Goal: Task Accomplishment & Management: Use online tool/utility

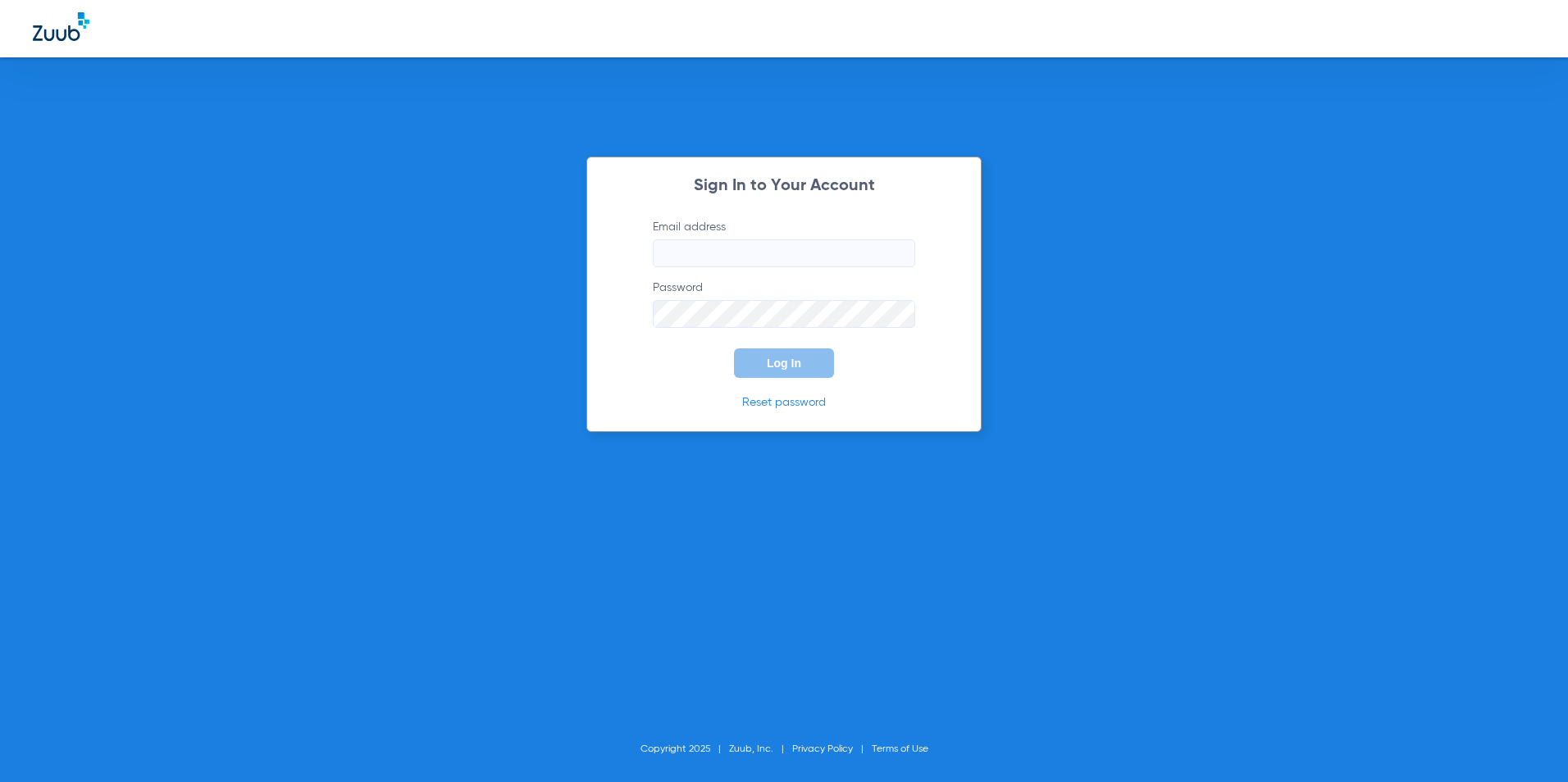
type input "[EMAIL_ADDRESS][DOMAIN_NAME]"
click at [806, 347] on form "Email address [EMAIL_ADDRESS][DOMAIN_NAME] Password Log In" at bounding box center [784, 298] width 312 height 159
click at [822, 362] on button "Log In" at bounding box center [783, 363] width 100 height 30
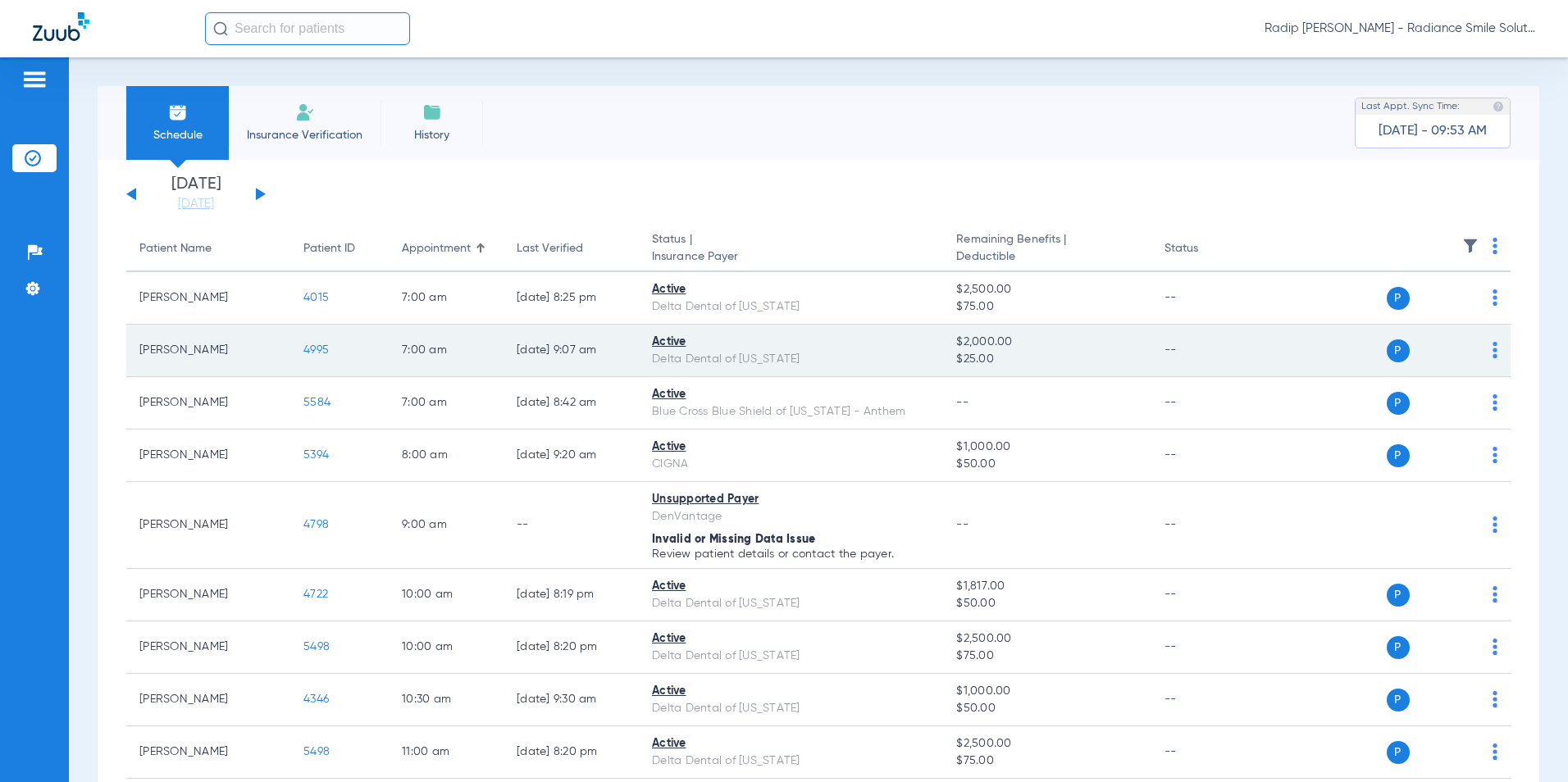
click at [313, 347] on span "4995" at bounding box center [316, 349] width 26 height 11
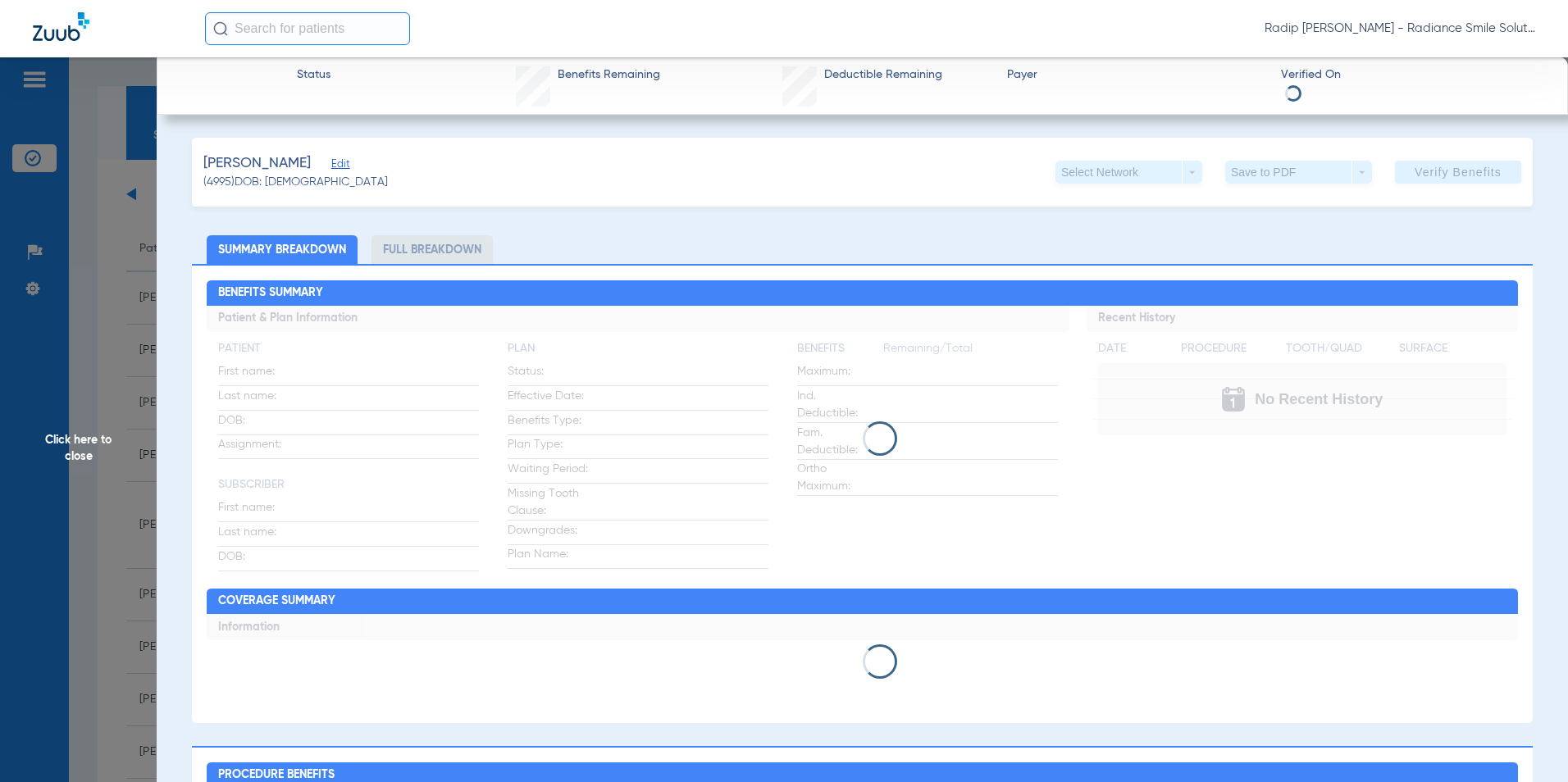
click at [116, 320] on span "Click here to close" at bounding box center [78, 448] width 156 height 782
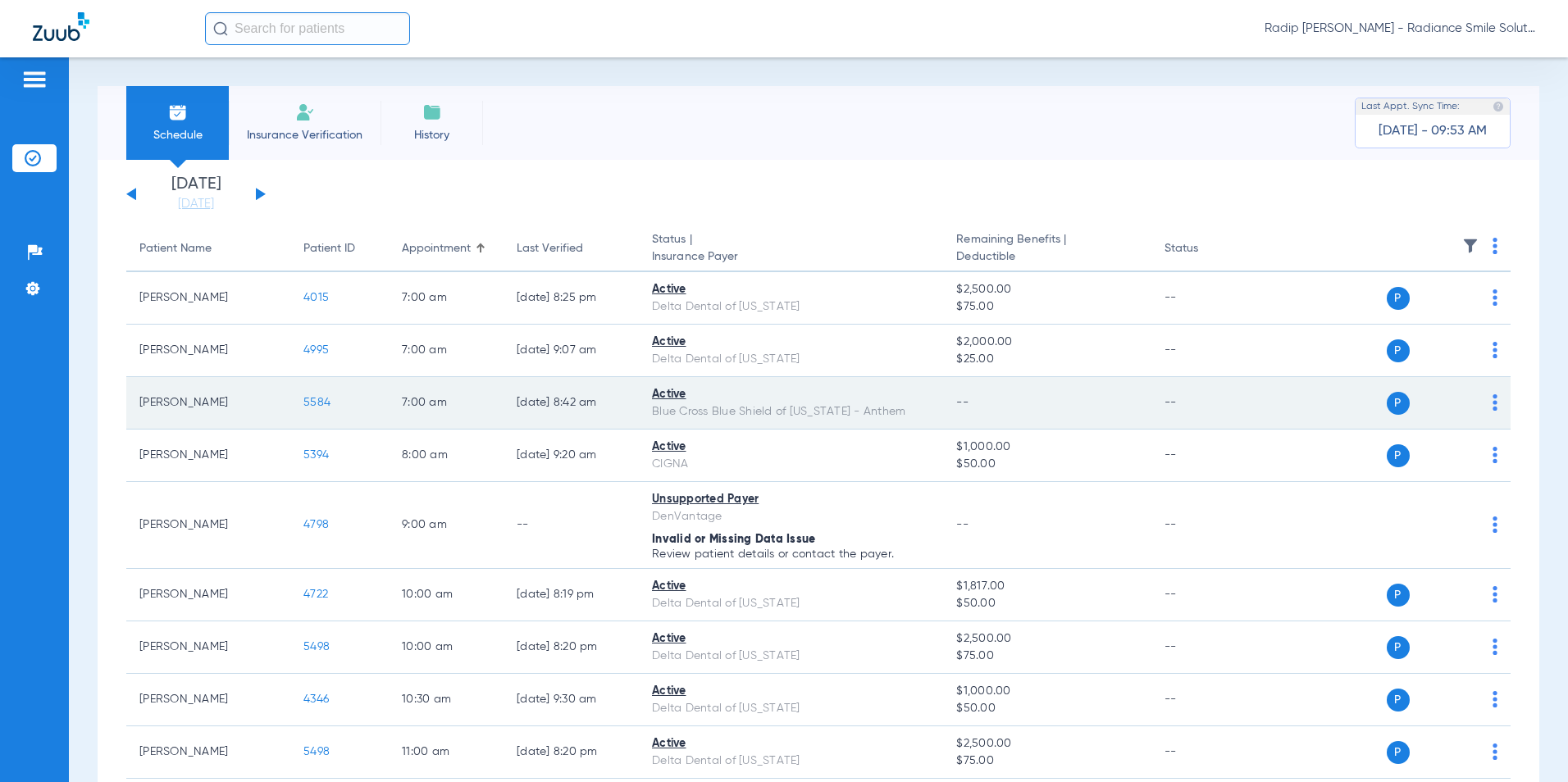
click at [320, 404] on span "5584" at bounding box center [317, 402] width 27 height 11
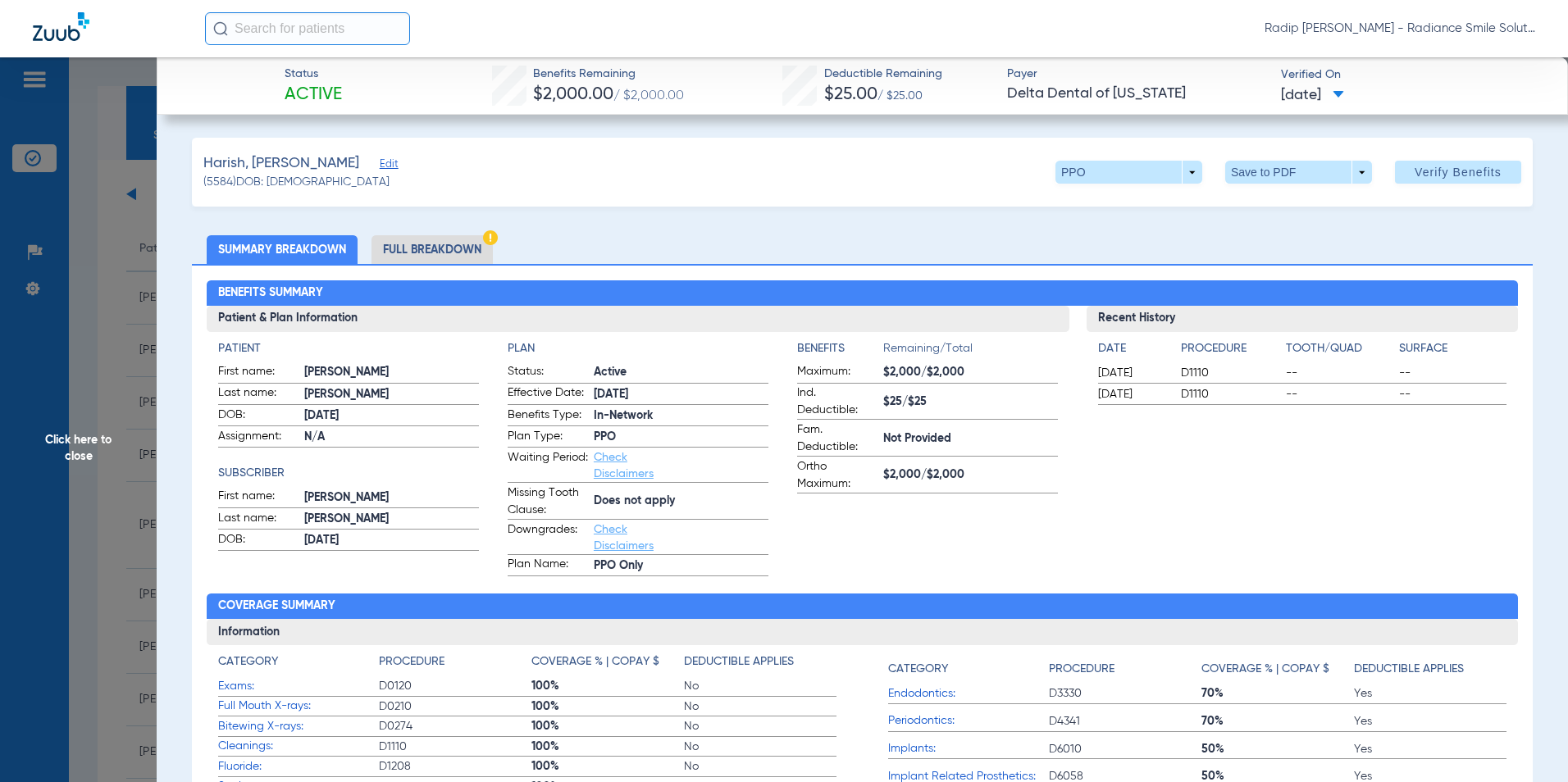
click at [380, 159] on span "Edit" at bounding box center [387, 166] width 15 height 15
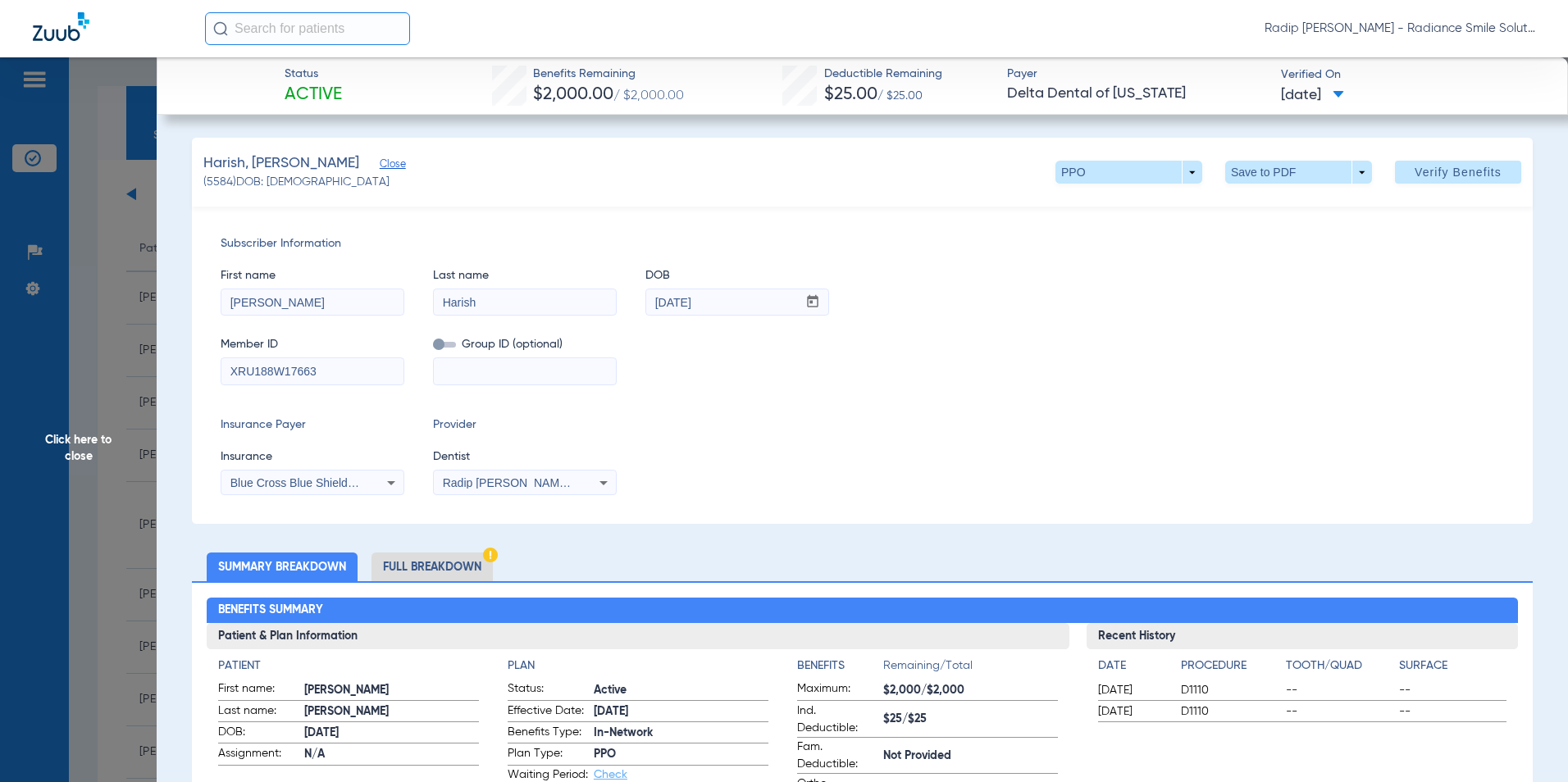
click at [344, 366] on input "XRU188W17663" at bounding box center [312, 371] width 182 height 26
drag, startPoint x: 344, startPoint y: 366, endPoint x: 201, endPoint y: 368, distance: 143.0
click at [201, 368] on div "Subscriber Information First name [PERSON_NAME] Last name [PERSON_NAME] mm / dd…" at bounding box center [863, 365] width 1341 height 318
paste input "888395261"
type input "888395261"
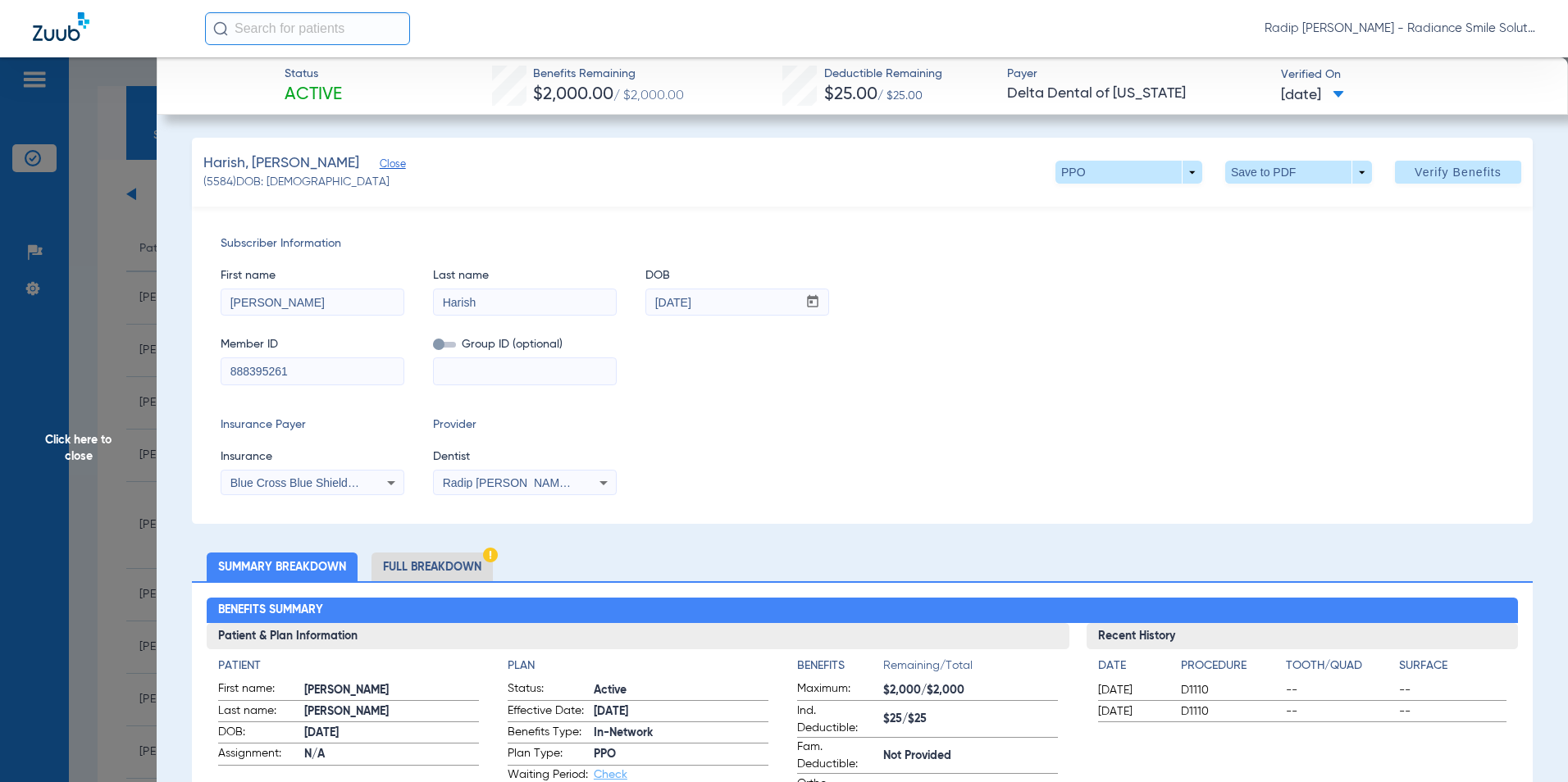
click at [346, 480] on span "Blue Cross Blue Shield Of [US_STATE] - Anthem" at bounding box center [355, 482] width 249 height 13
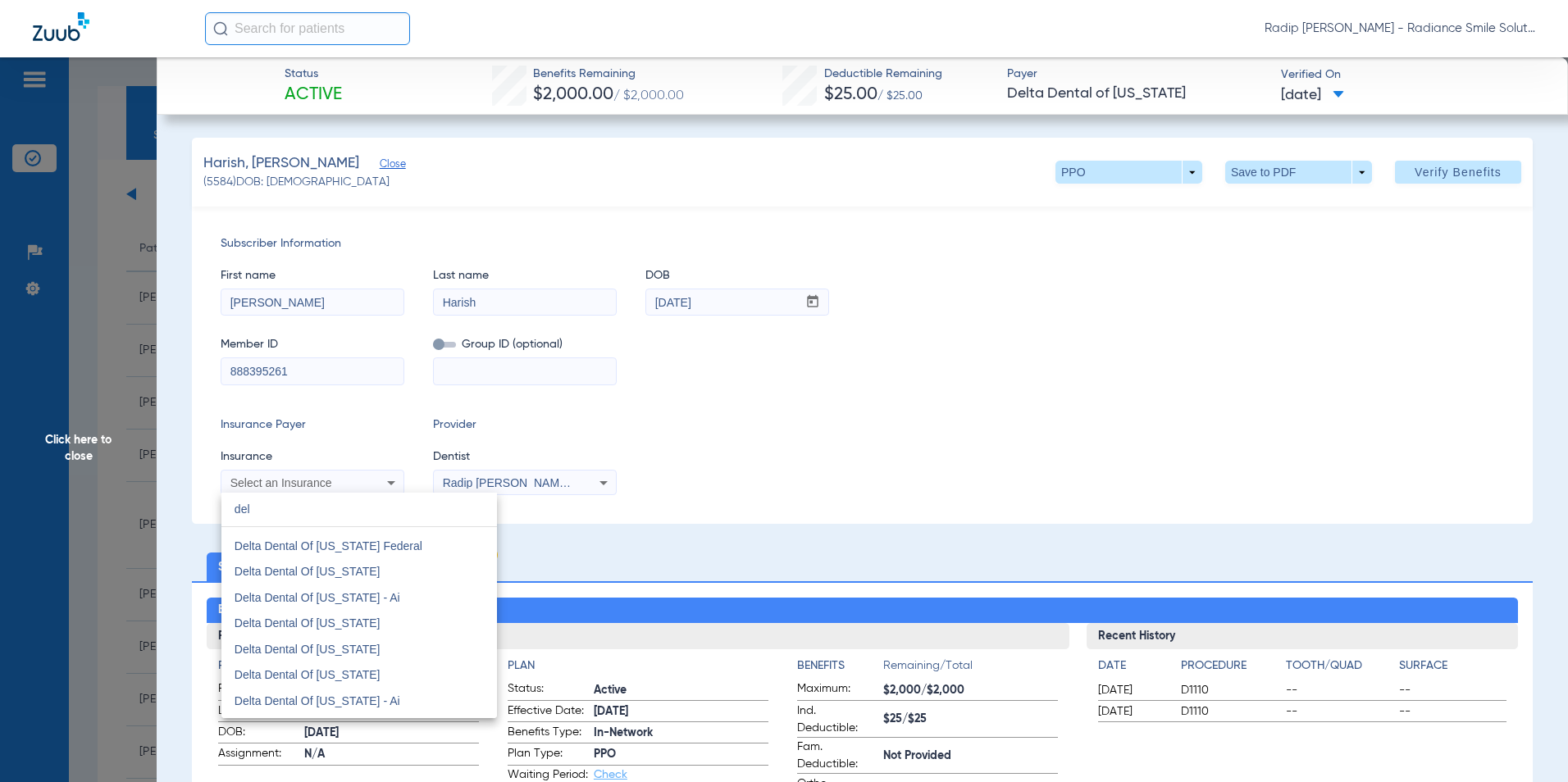
scroll to position [497, 0]
type input "del"
click at [419, 603] on mat-option "Delta Dental Of [US_STATE]" at bounding box center [359, 611] width 276 height 26
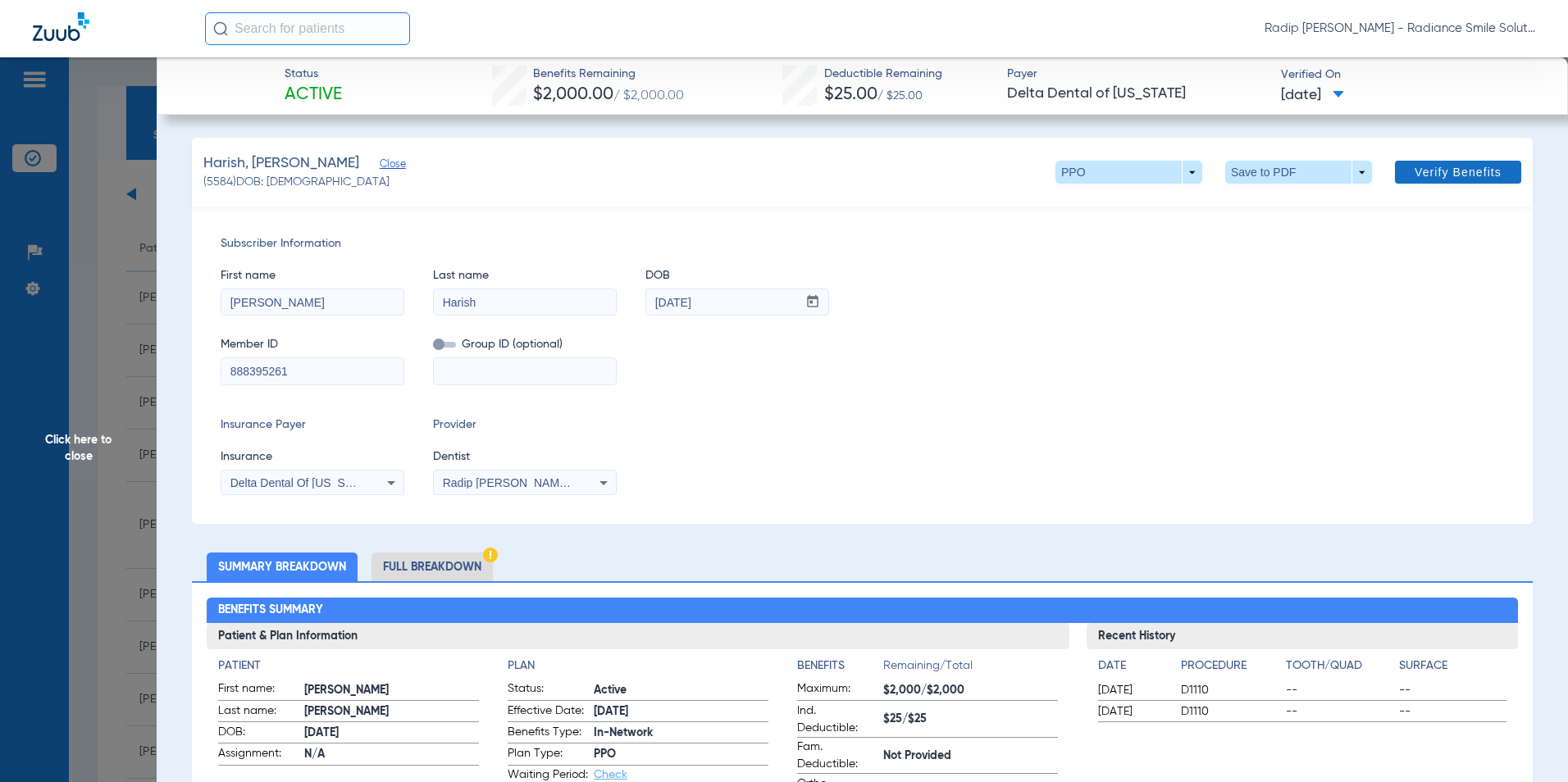
click at [1397, 172] on span at bounding box center [1458, 172] width 126 height 39
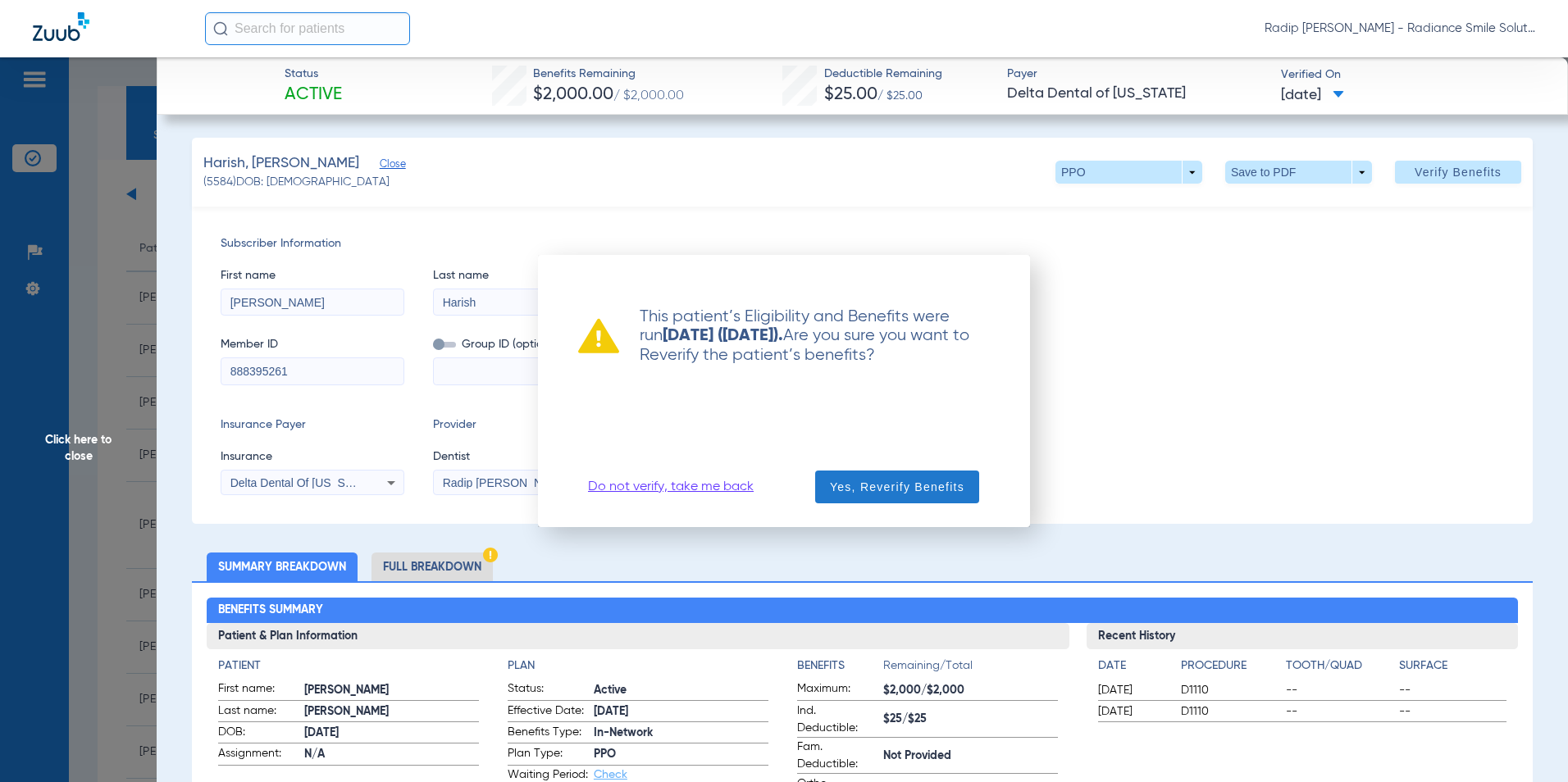
click at [879, 489] on span "Yes, Reverify Benefits" at bounding box center [897, 487] width 134 height 16
